Goal: Find specific page/section: Find specific page/section

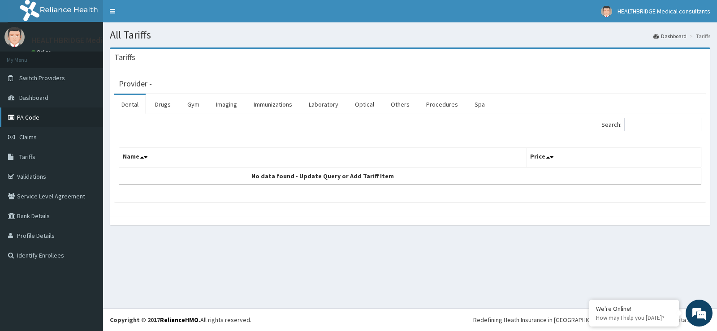
click at [26, 124] on link "PA Code" at bounding box center [51, 118] width 103 height 20
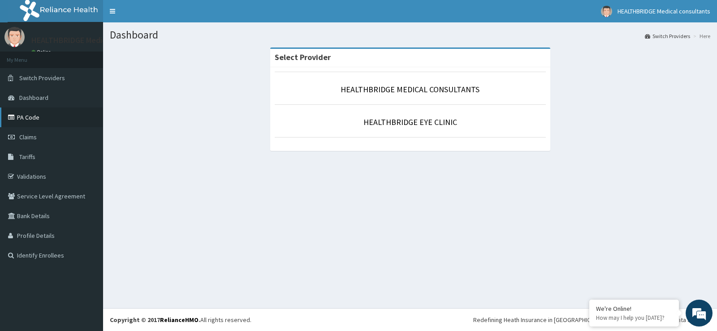
click at [31, 122] on link "PA Code" at bounding box center [51, 118] width 103 height 20
